Goal: Information Seeking & Learning: Learn about a topic

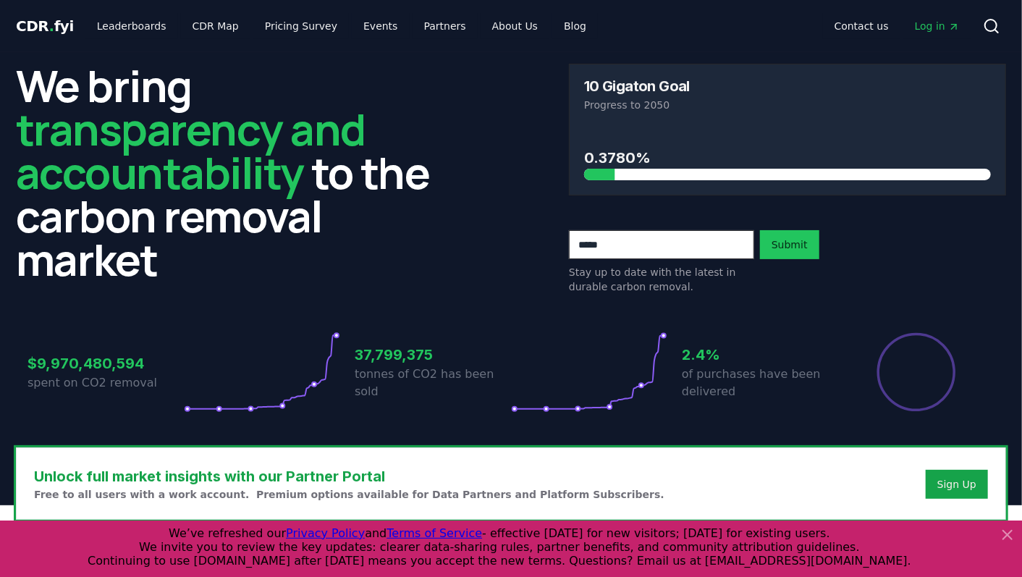
click at [1002, 534] on icon at bounding box center [1007, 534] width 17 height 17
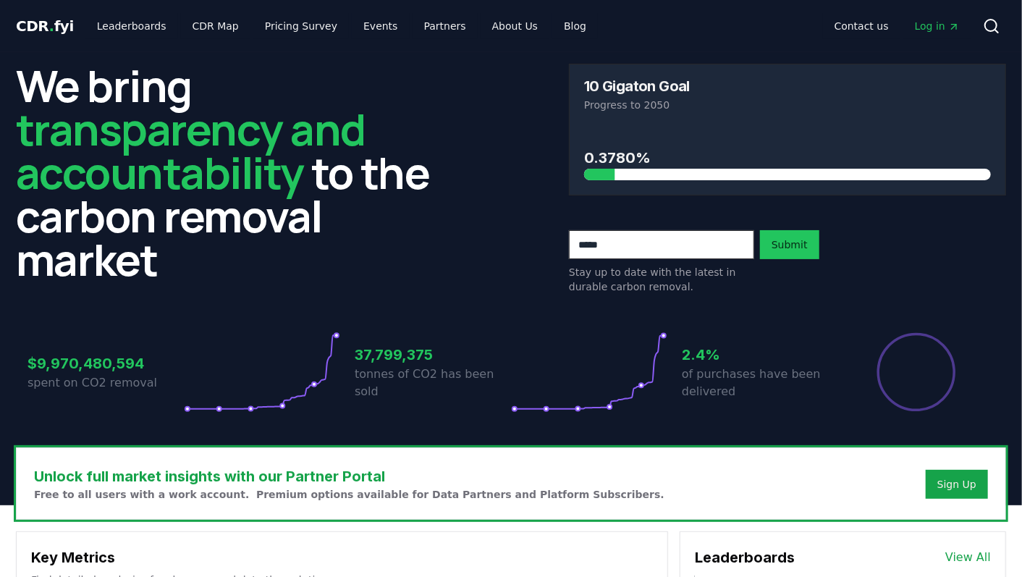
click at [372, 229] on h2 "We bring transparency and accountability to the carbon removal market" at bounding box center [234, 172] width 437 height 217
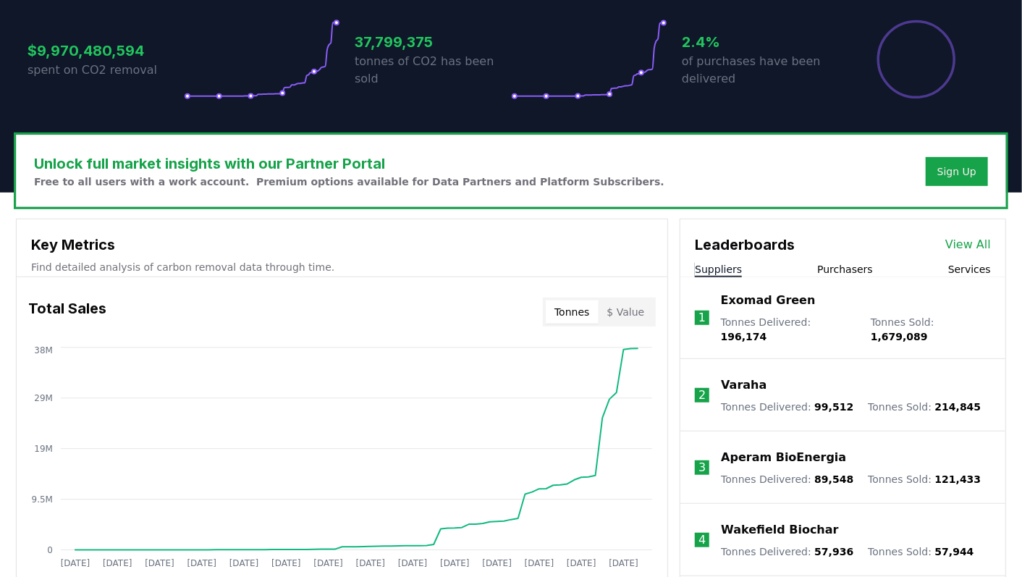
scroll to position [462, 0]
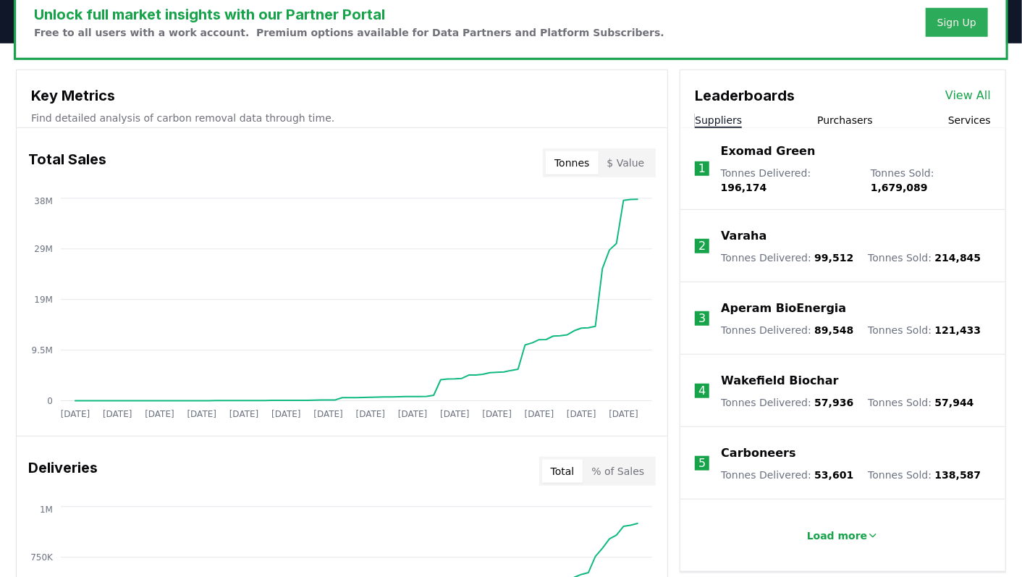
click at [963, 18] on div "Sign Up" at bounding box center [957, 22] width 39 height 14
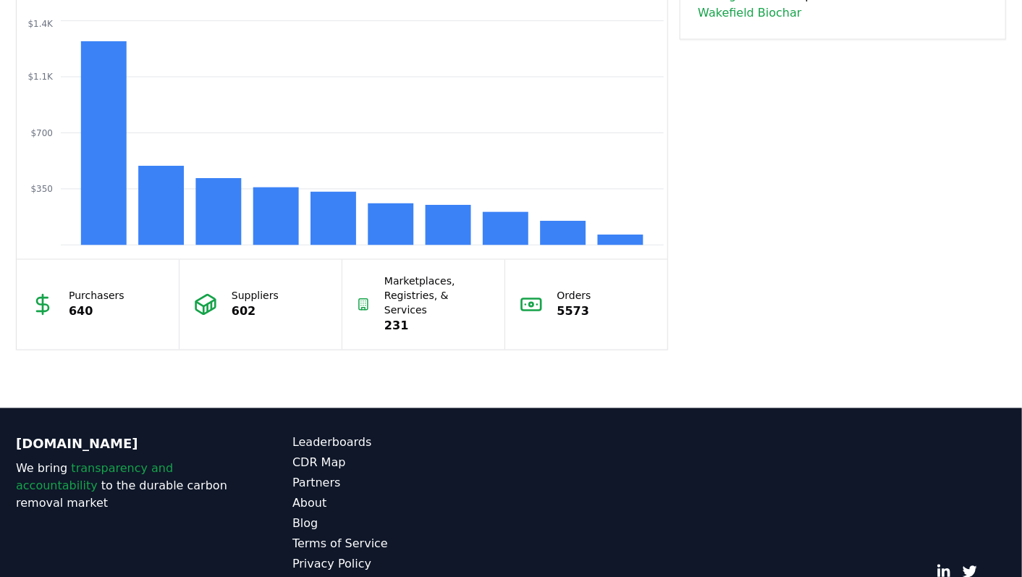
scroll to position [1303, 0]
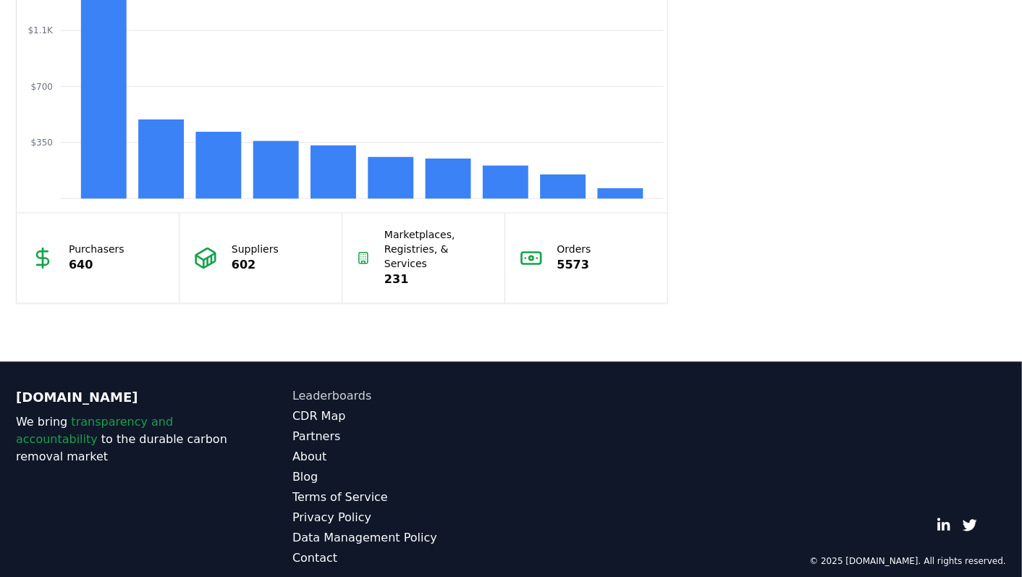
click at [367, 388] on link "Leaderboards" at bounding box center [402, 396] width 219 height 17
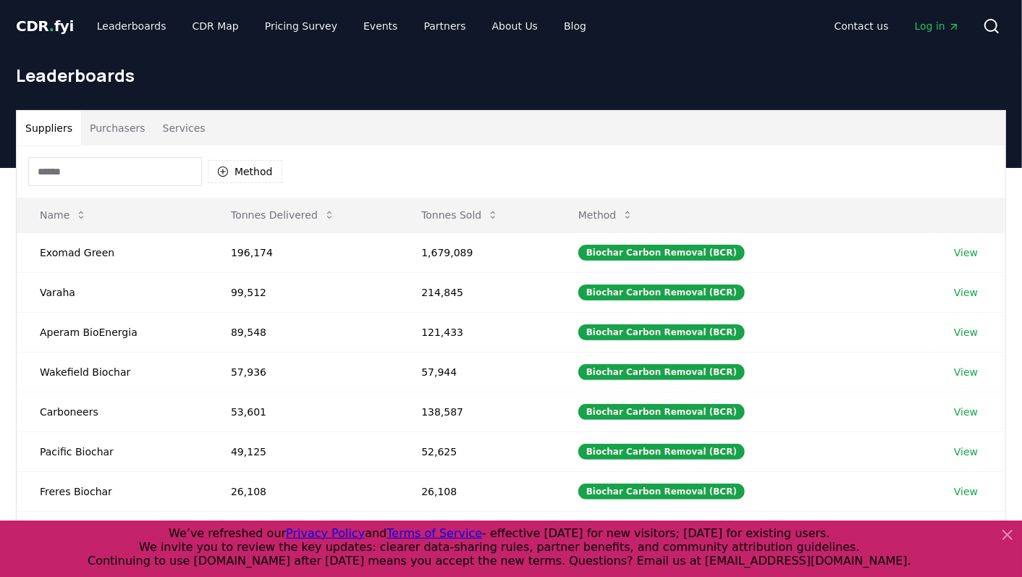
click at [1006, 536] on icon at bounding box center [1008, 535] width 9 height 9
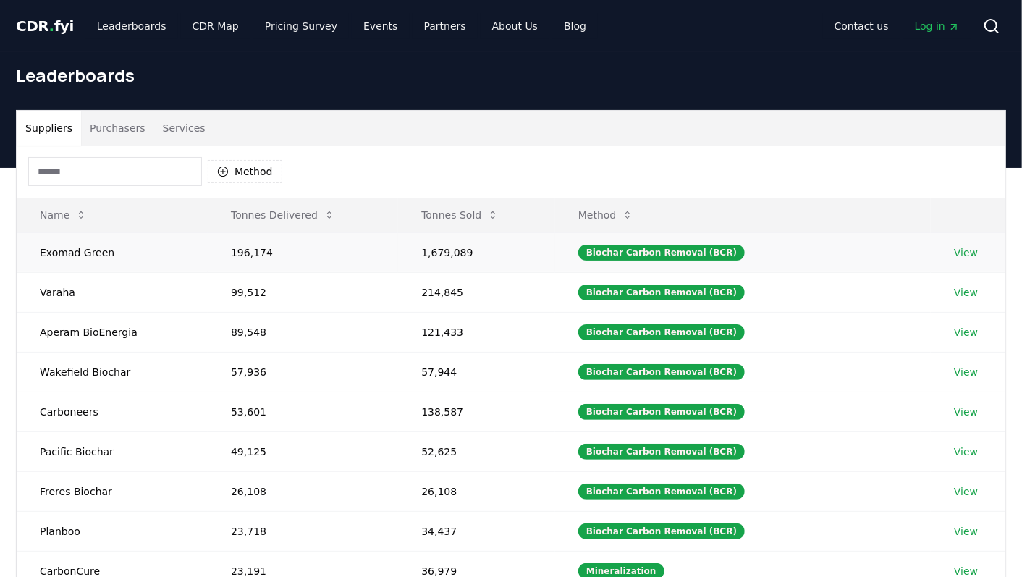
click at [968, 248] on link "View" at bounding box center [966, 252] width 24 height 14
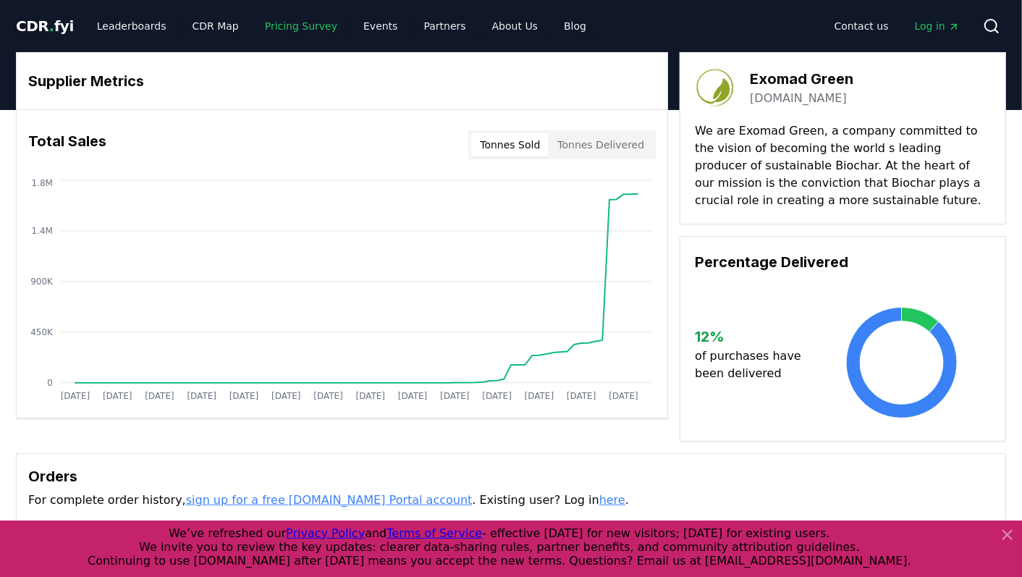
click at [269, 28] on link "Pricing Survey" at bounding box center [301, 26] width 96 height 26
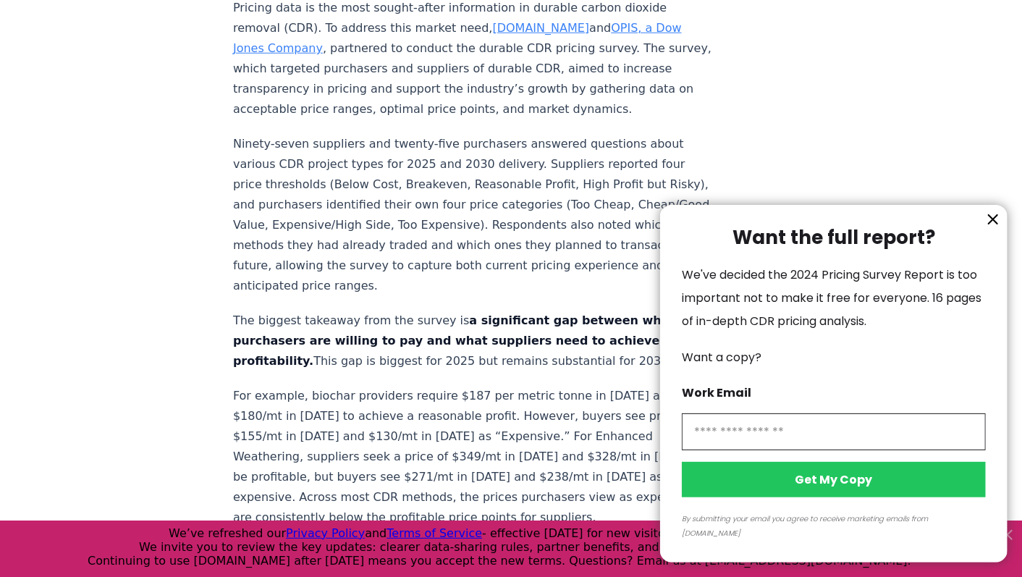
scroll to position [569, 0]
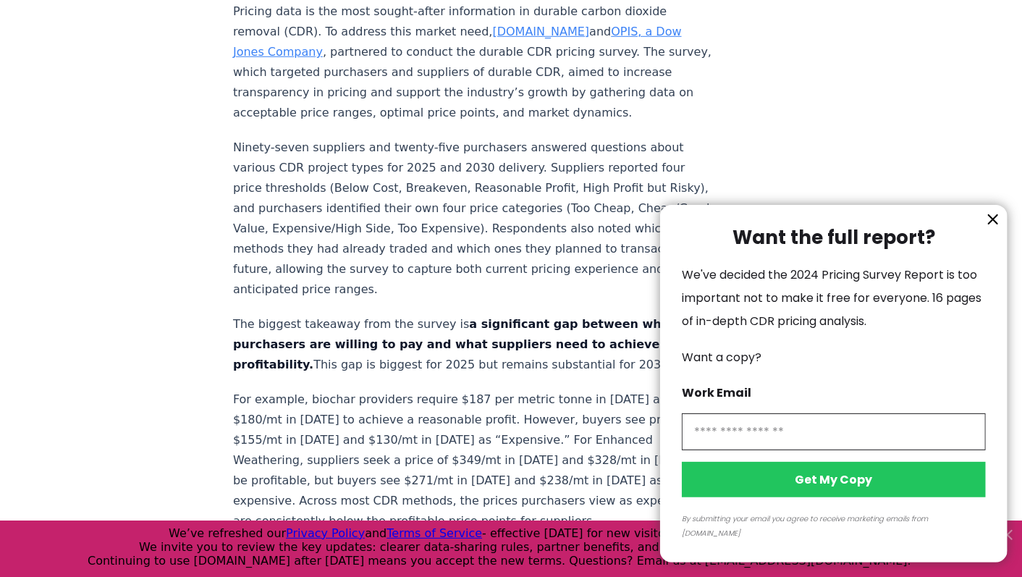
click at [993, 224] on icon "information" at bounding box center [993, 219] width 9 height 9
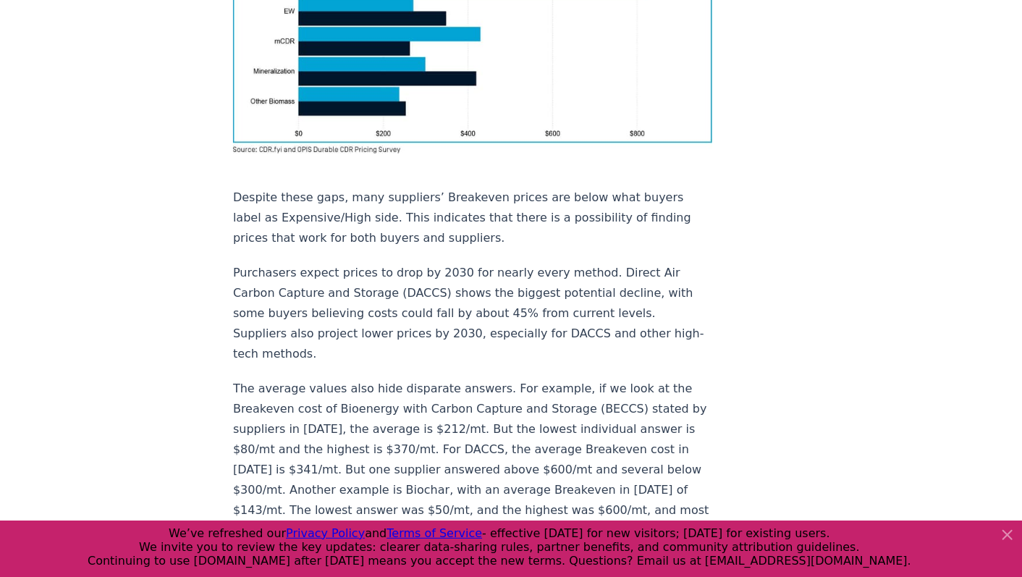
scroll to position [984, 0]
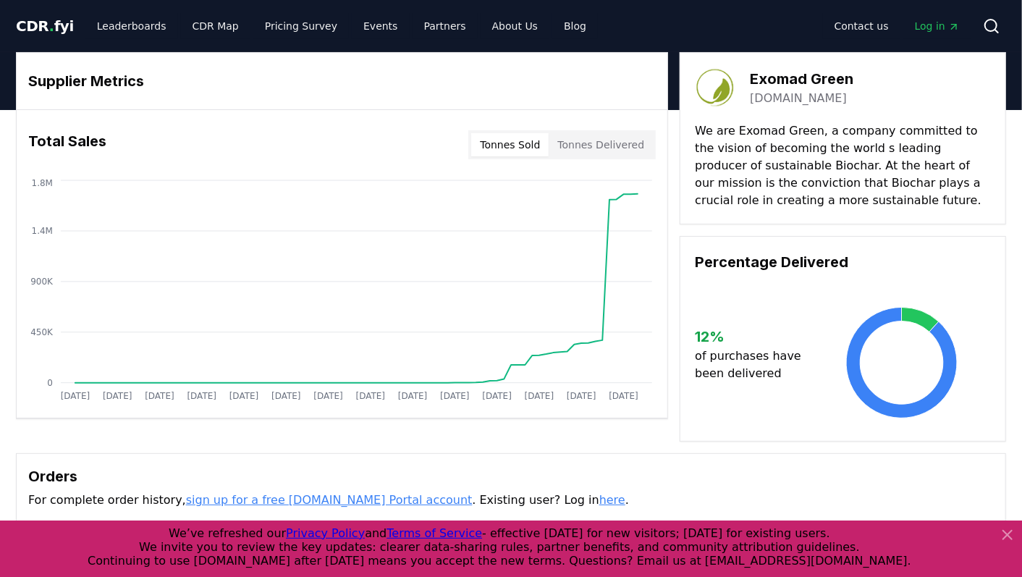
click at [1008, 538] on icon at bounding box center [1007, 534] width 17 height 17
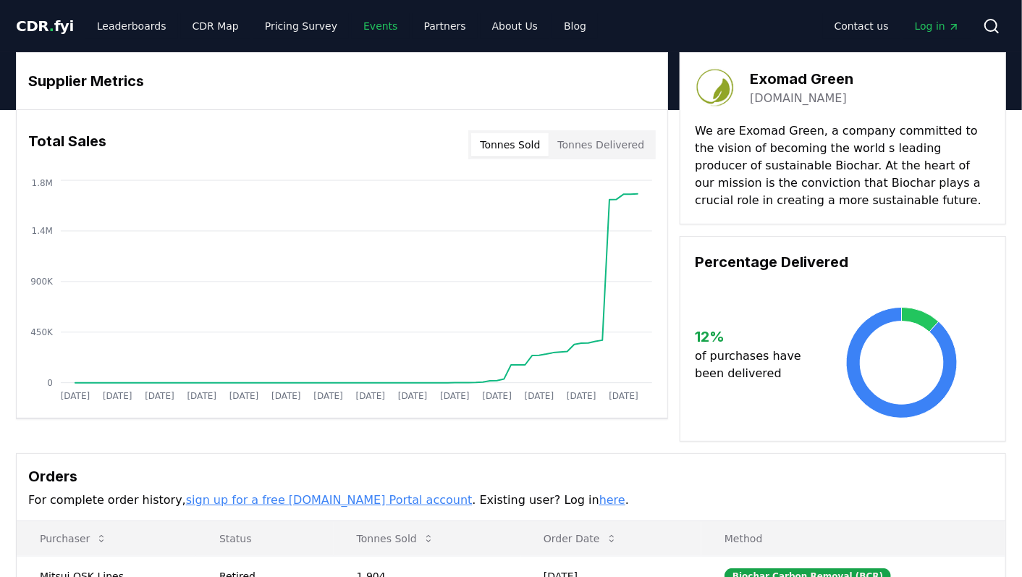
click at [358, 33] on link "Events" at bounding box center [380, 26] width 57 height 26
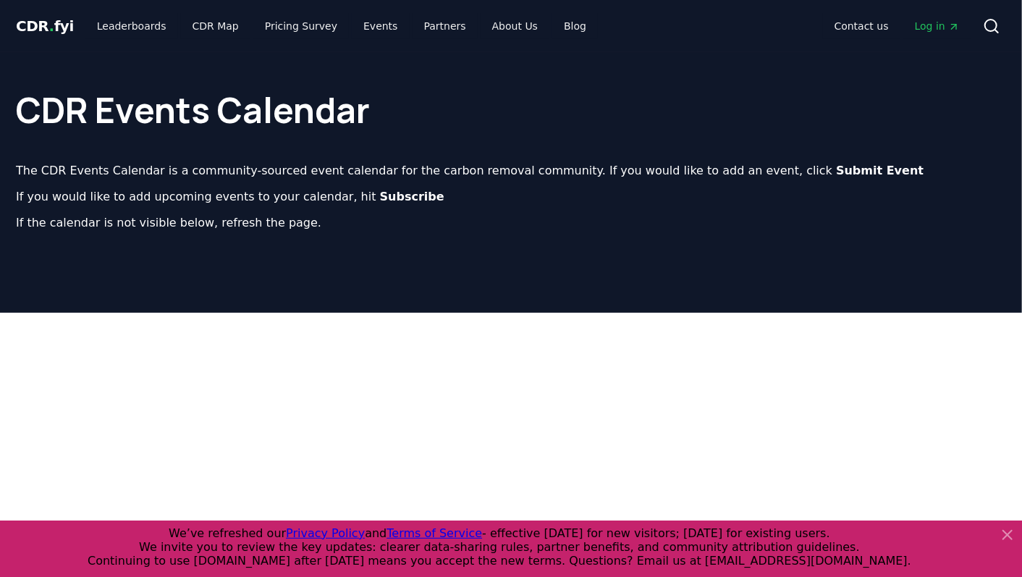
click at [1006, 536] on icon at bounding box center [1007, 534] width 17 height 17
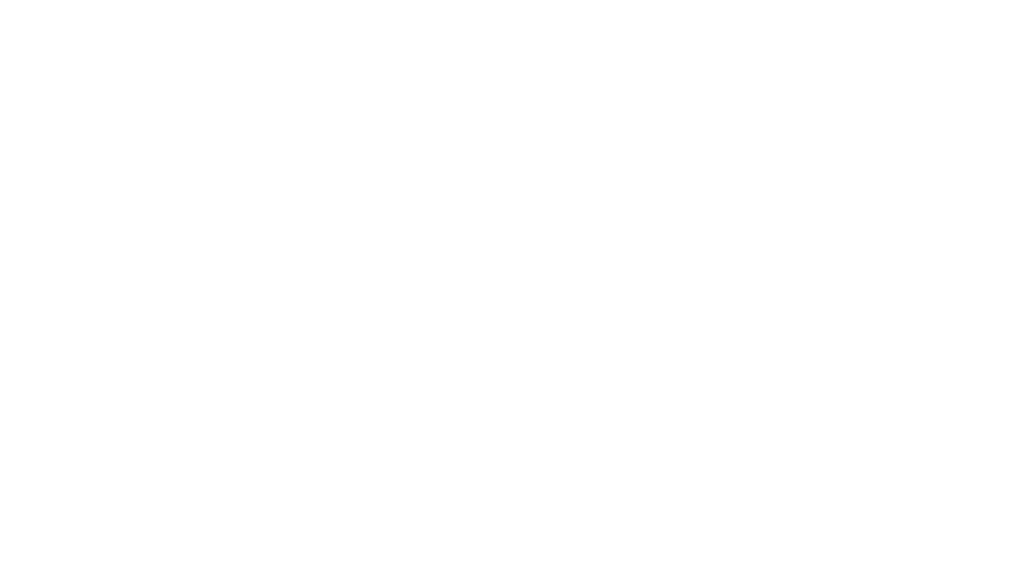
scroll to position [254, 0]
